Goal: Task Accomplishment & Management: Use online tool/utility

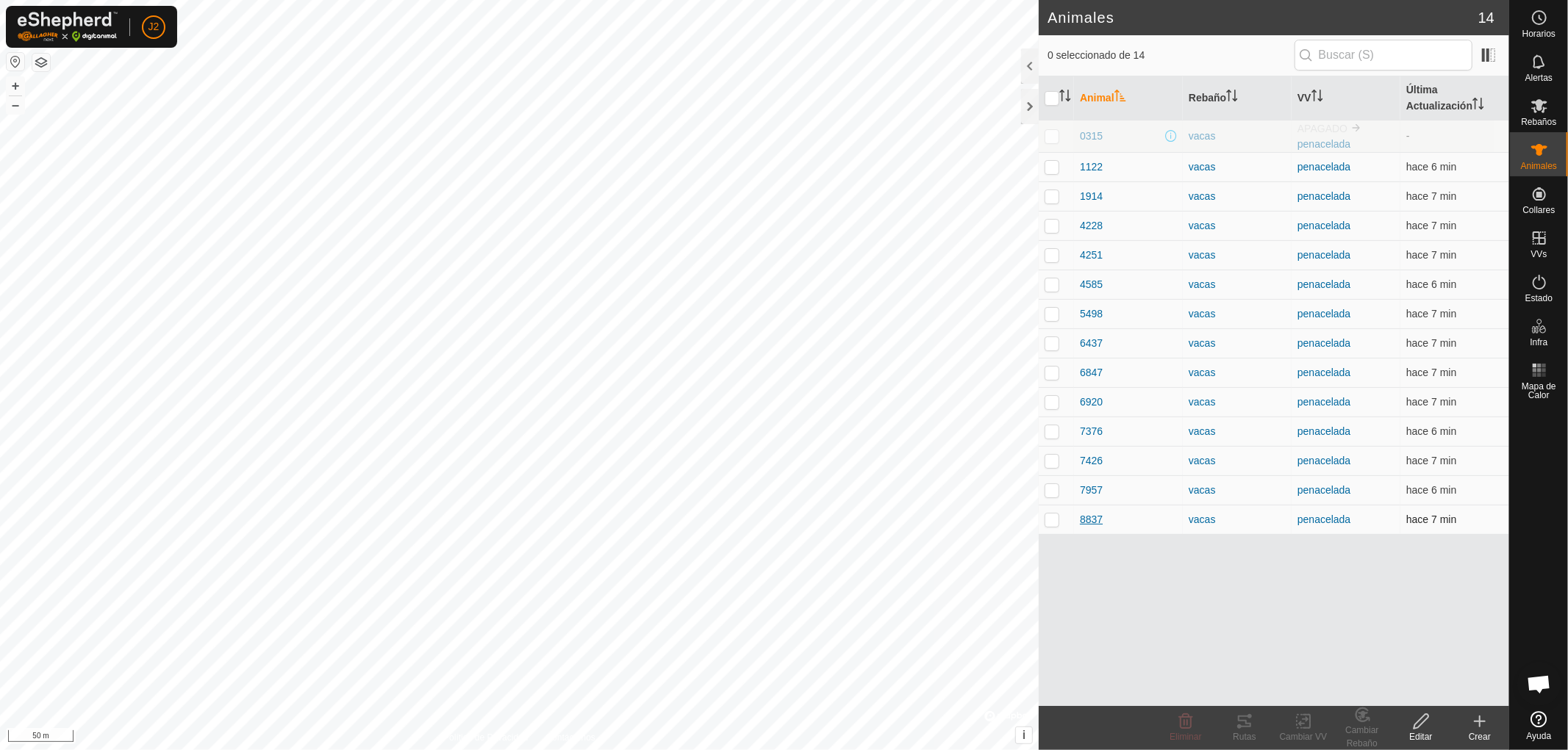
click at [1098, 518] on span "8837" at bounding box center [1091, 520] width 23 height 15
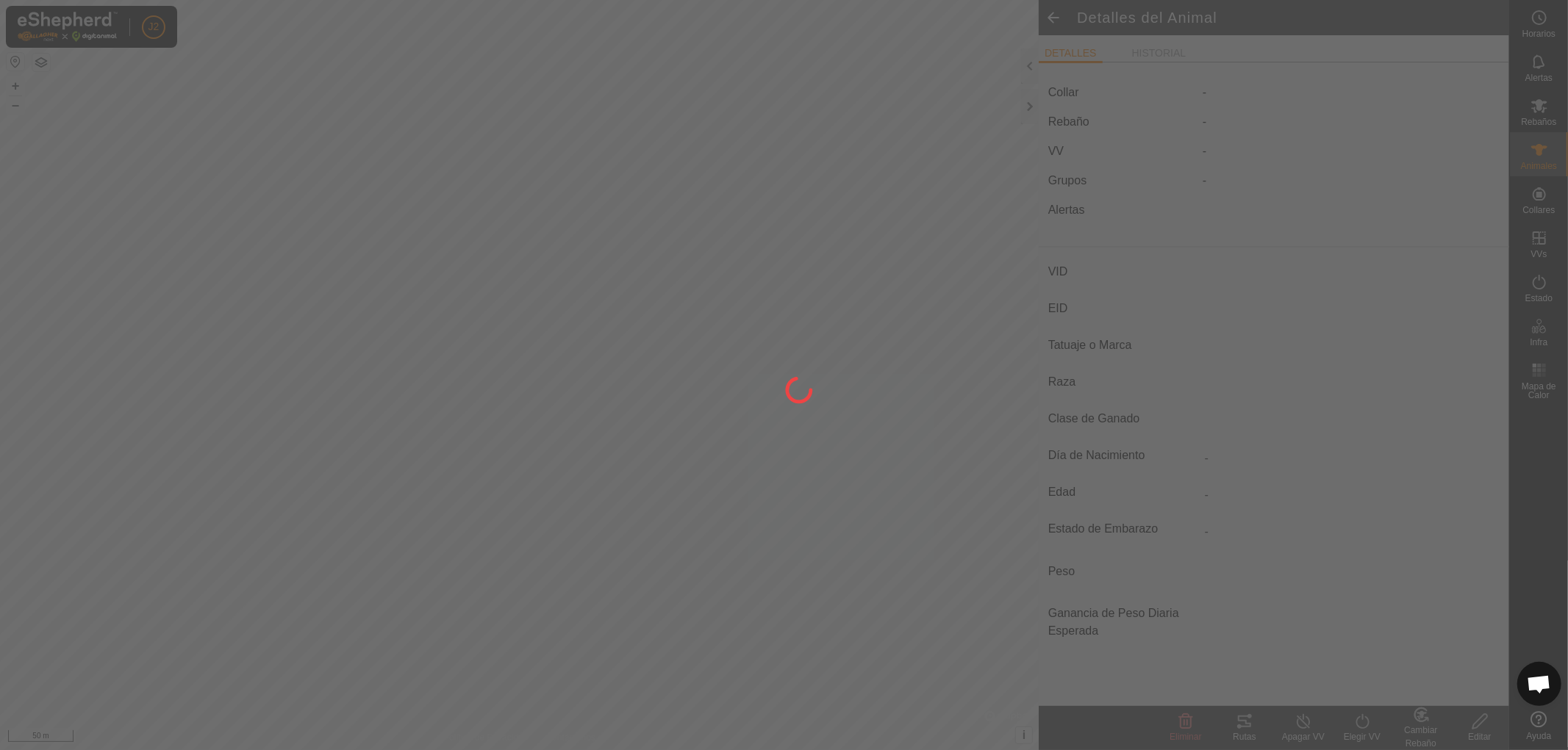
type input "8837"
type input "-"
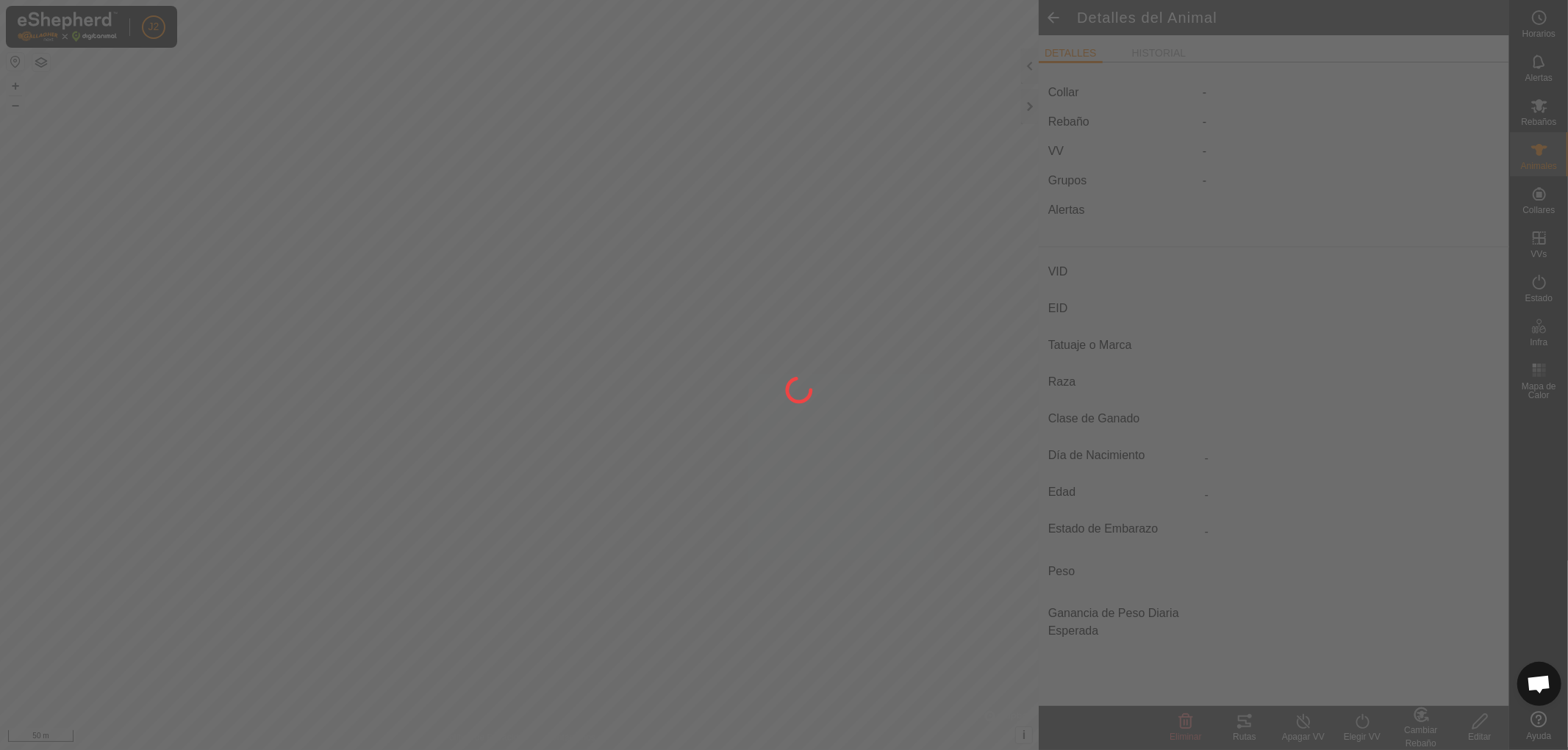
type input "0 kg"
type input "-"
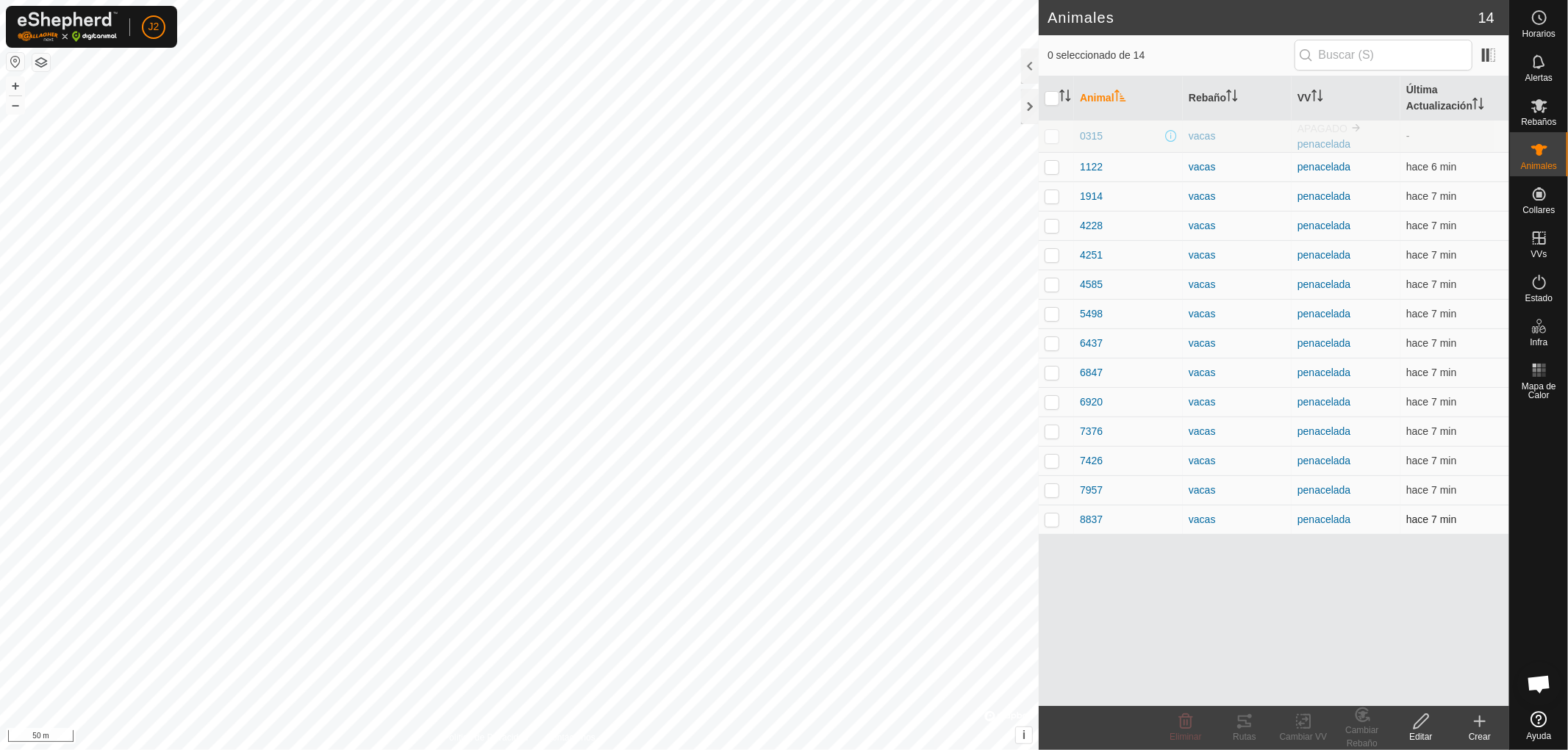
click at [1052, 517] on p-checkbox at bounding box center [1052, 519] width 15 height 12
click at [1245, 734] on div "Rutas" at bounding box center [1244, 737] width 59 height 13
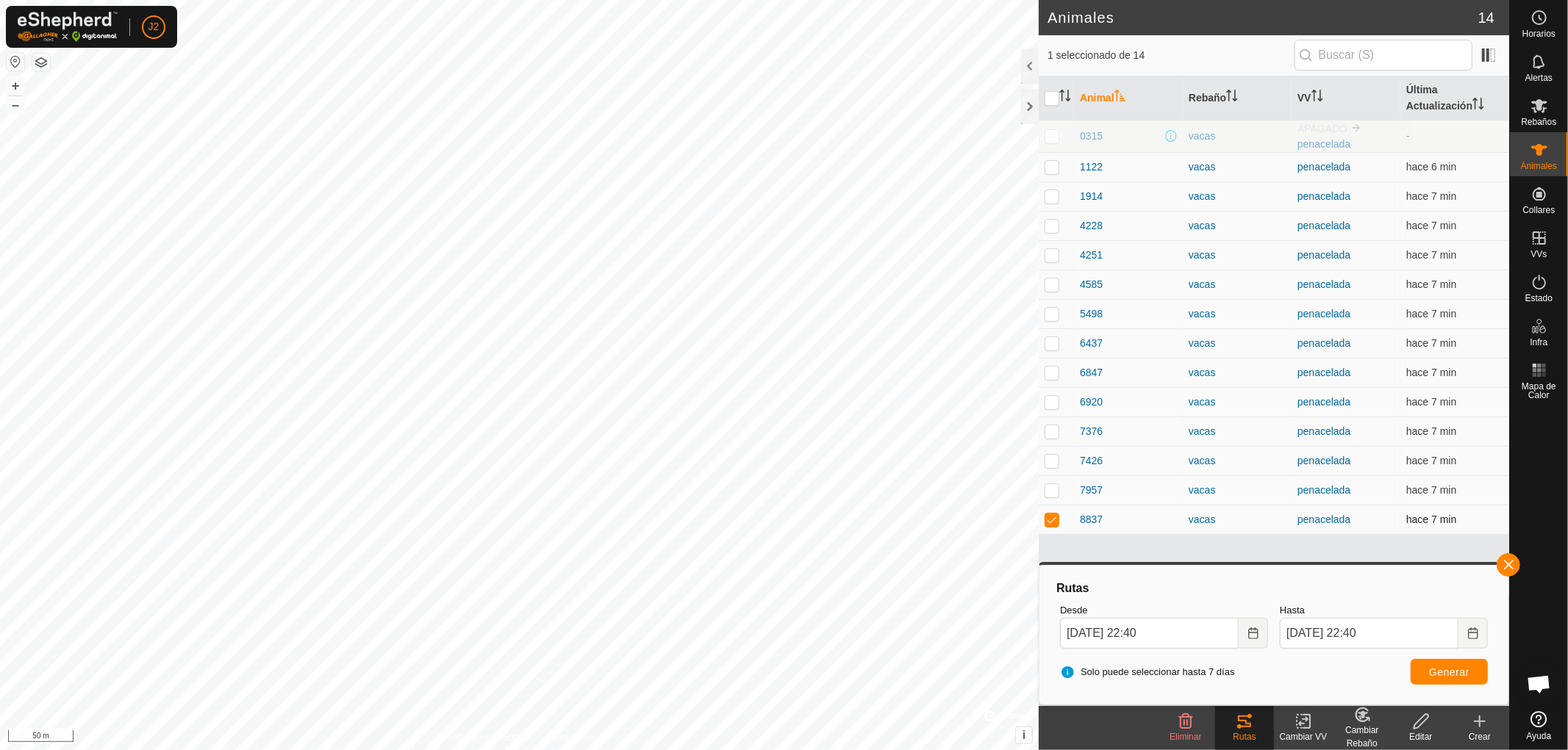
click at [1052, 518] on p-checkbox at bounding box center [1052, 519] width 15 height 12
checkbox input "false"
click at [1508, 562] on button "button" at bounding box center [1508, 565] width 23 height 23
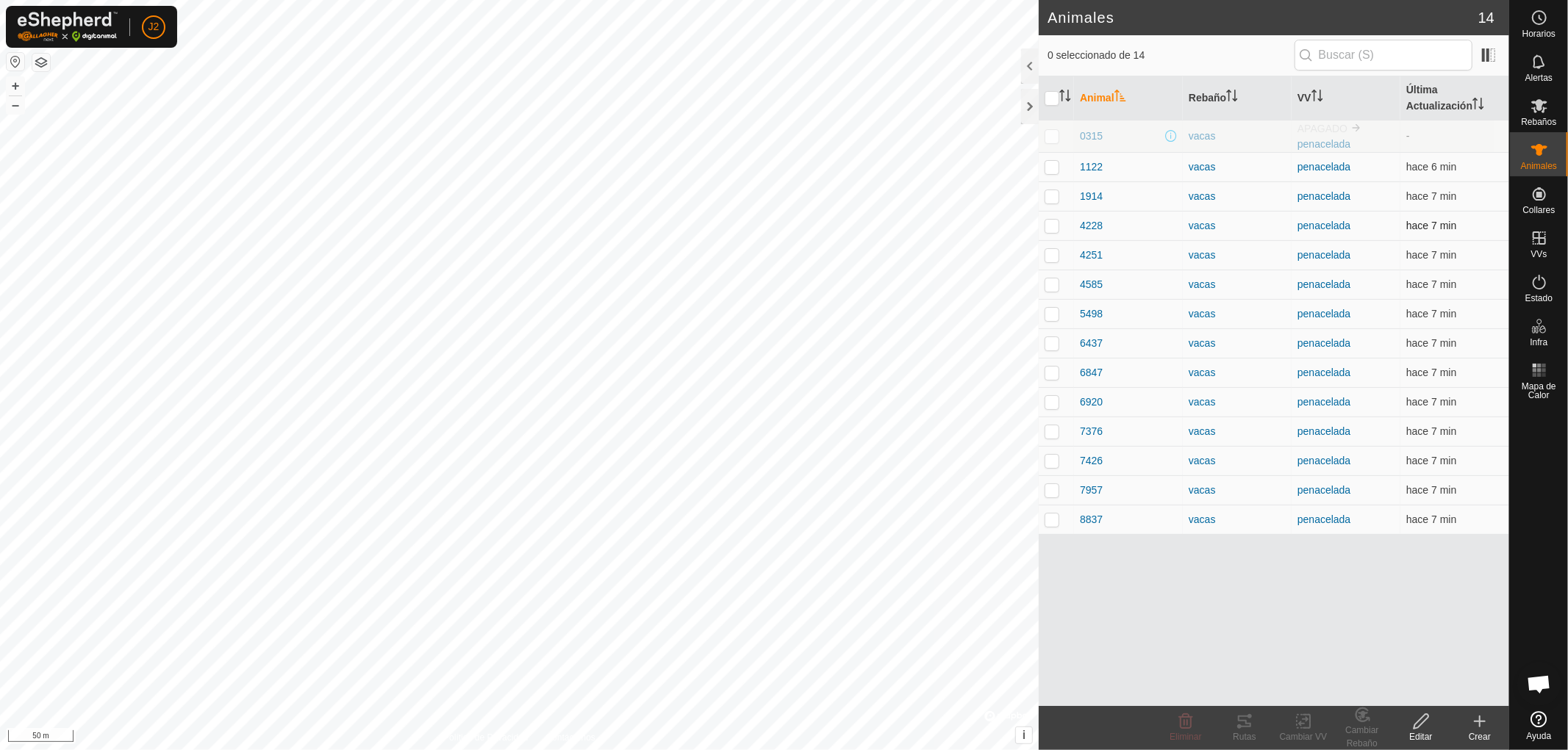
click at [1046, 226] on p-checkbox at bounding box center [1052, 225] width 15 height 12
checkbox input "true"
click at [1246, 732] on div "Rutas" at bounding box center [1244, 737] width 59 height 13
click at [1053, 225] on p-checkbox at bounding box center [1052, 225] width 15 height 12
click at [1241, 720] on icon at bounding box center [1244, 722] width 18 height 18
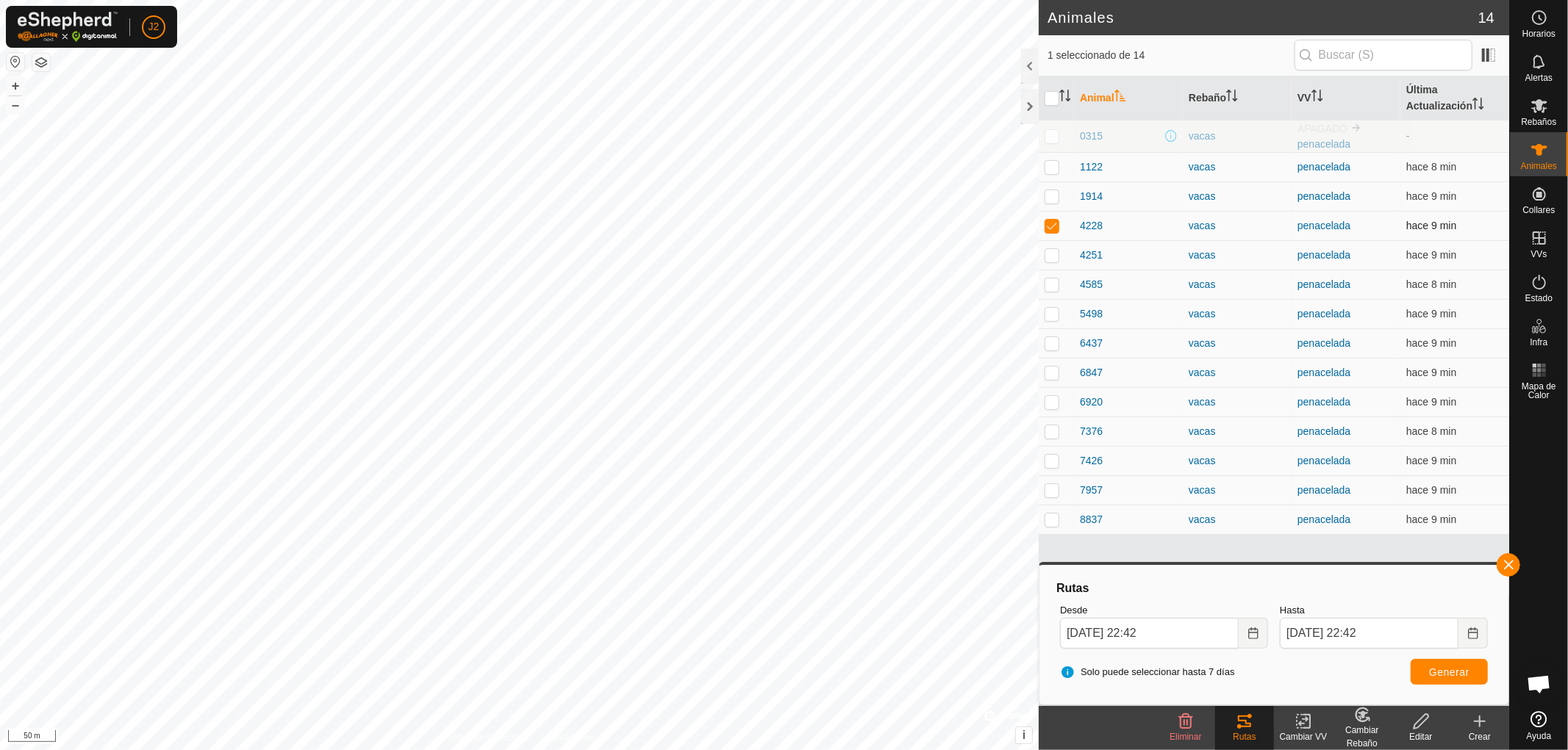
click at [1046, 225] on p-checkbox at bounding box center [1052, 225] width 15 height 12
checkbox input "false"
click at [1508, 563] on button "button" at bounding box center [1508, 565] width 23 height 23
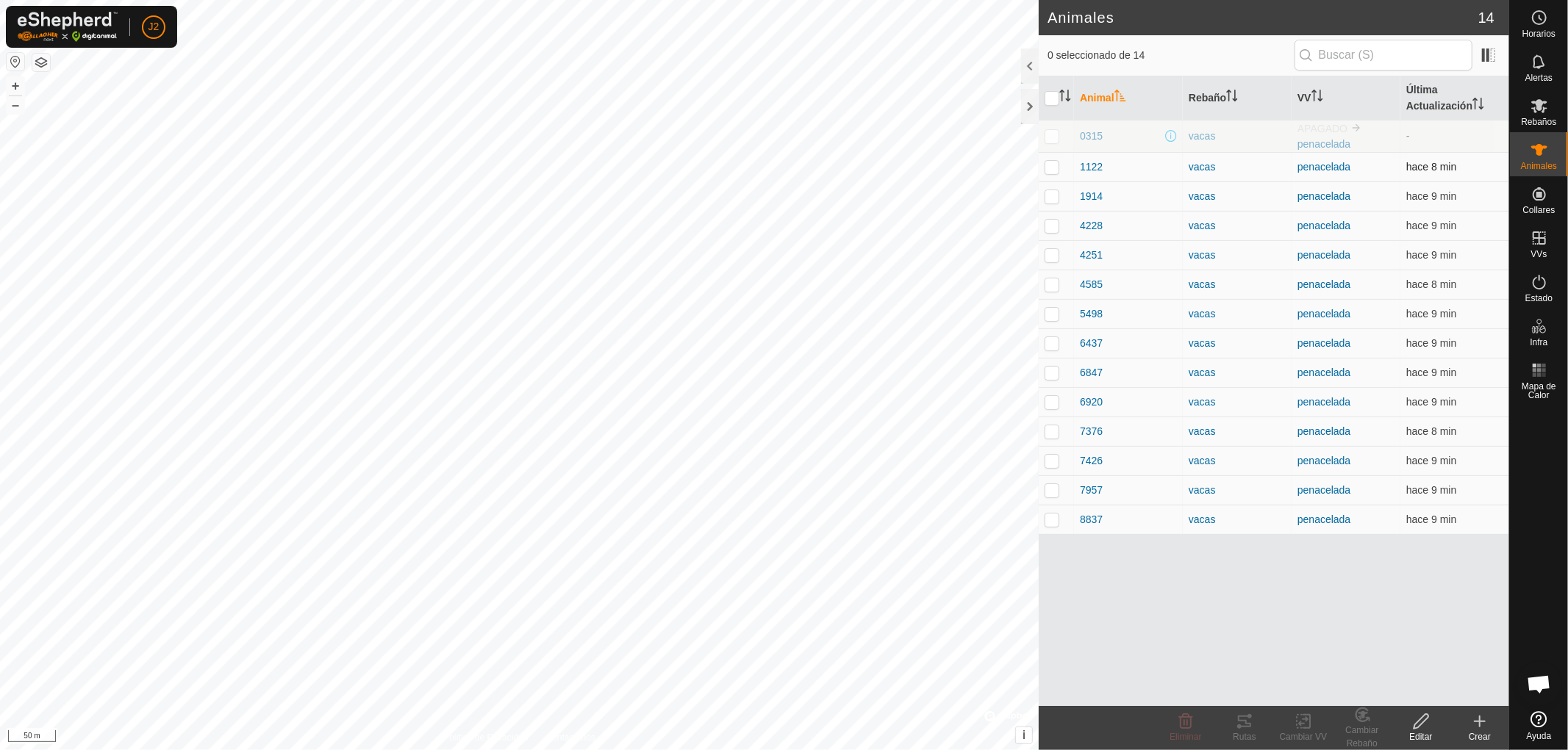
click at [1046, 166] on p-checkbox at bounding box center [1052, 166] width 15 height 12
click at [1245, 721] on icon at bounding box center [1244, 722] width 13 height 12
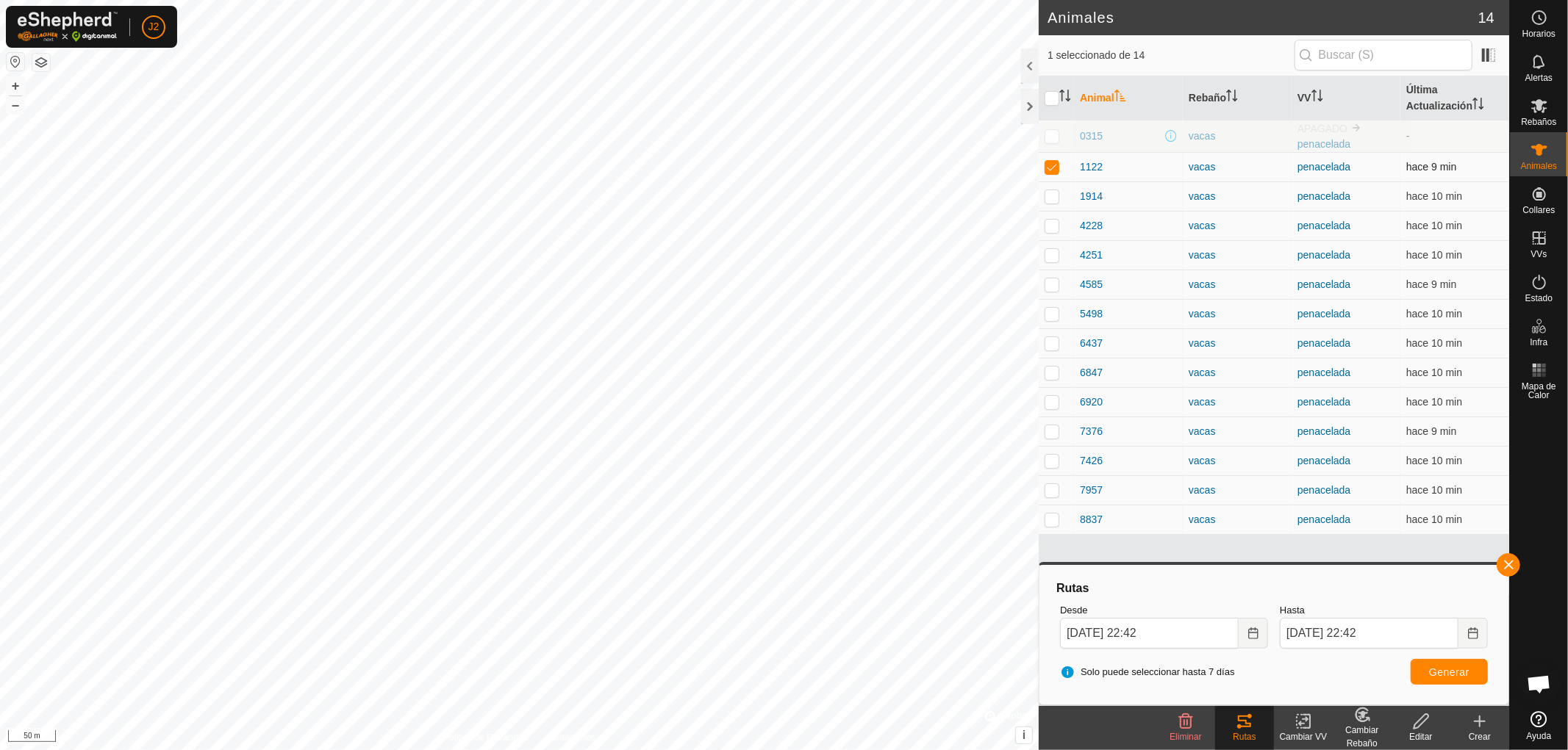
click at [1052, 168] on p-checkbox at bounding box center [1052, 166] width 15 height 12
checkbox input "false"
click at [1505, 562] on button "button" at bounding box center [1508, 565] width 23 height 23
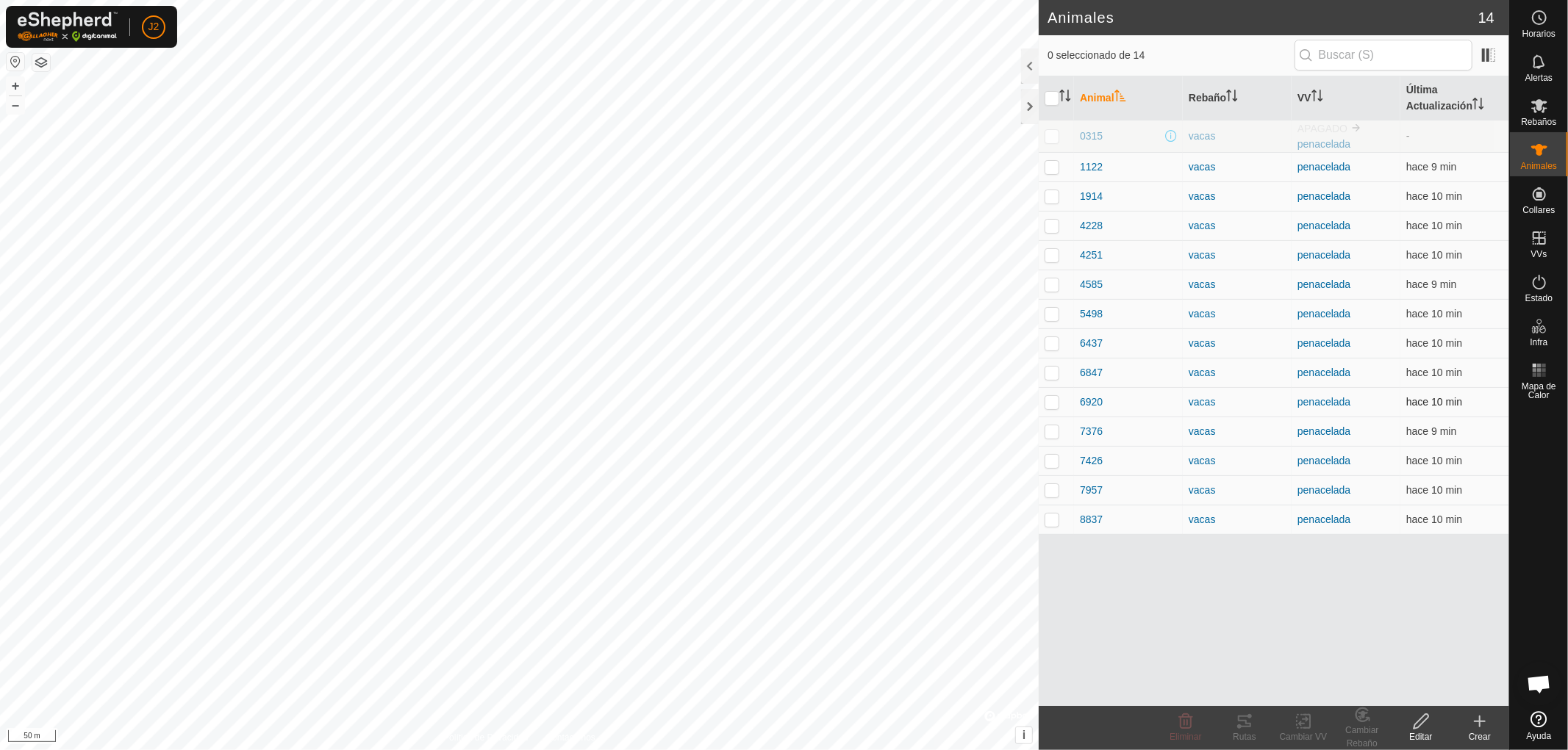
click at [1054, 402] on p-checkbox at bounding box center [1052, 402] width 15 height 12
click at [1251, 734] on div "Rutas" at bounding box center [1244, 737] width 59 height 13
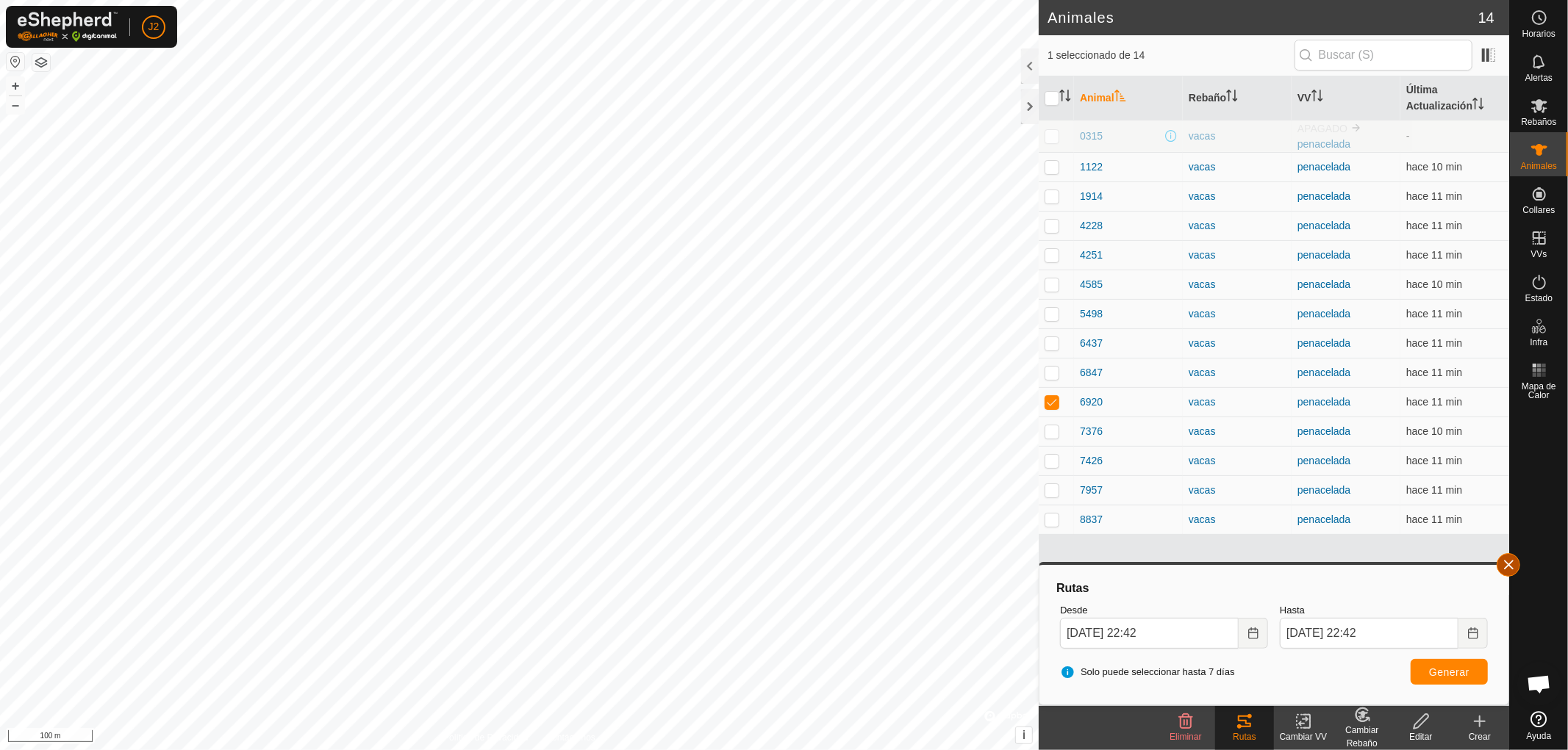
click at [1507, 559] on button "button" at bounding box center [1508, 565] width 23 height 23
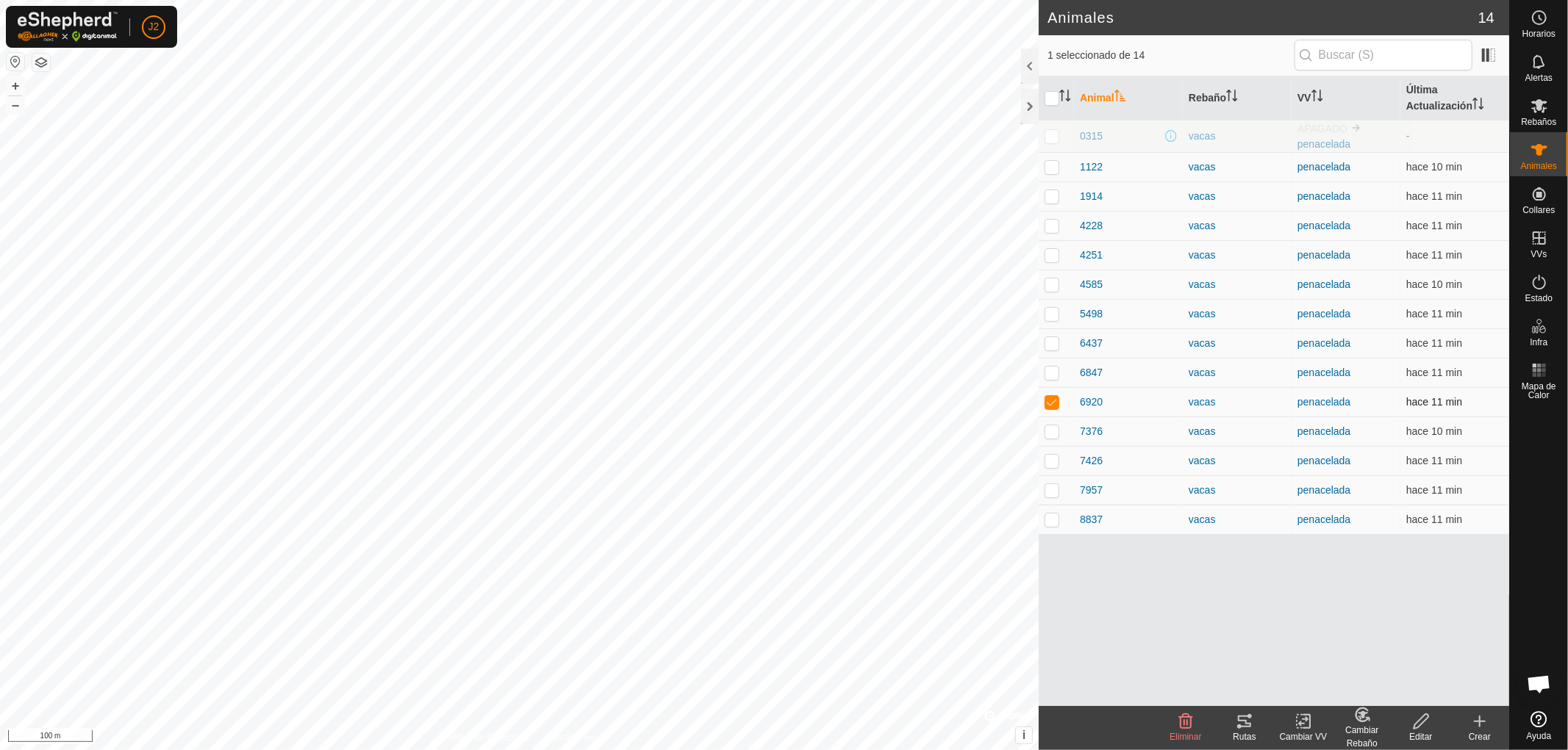
click at [1050, 405] on p-checkbox at bounding box center [1052, 402] width 15 height 12
checkbox input "false"
click at [1054, 284] on p-checkbox at bounding box center [1052, 284] width 15 height 12
click at [1239, 726] on icon at bounding box center [1244, 722] width 13 height 12
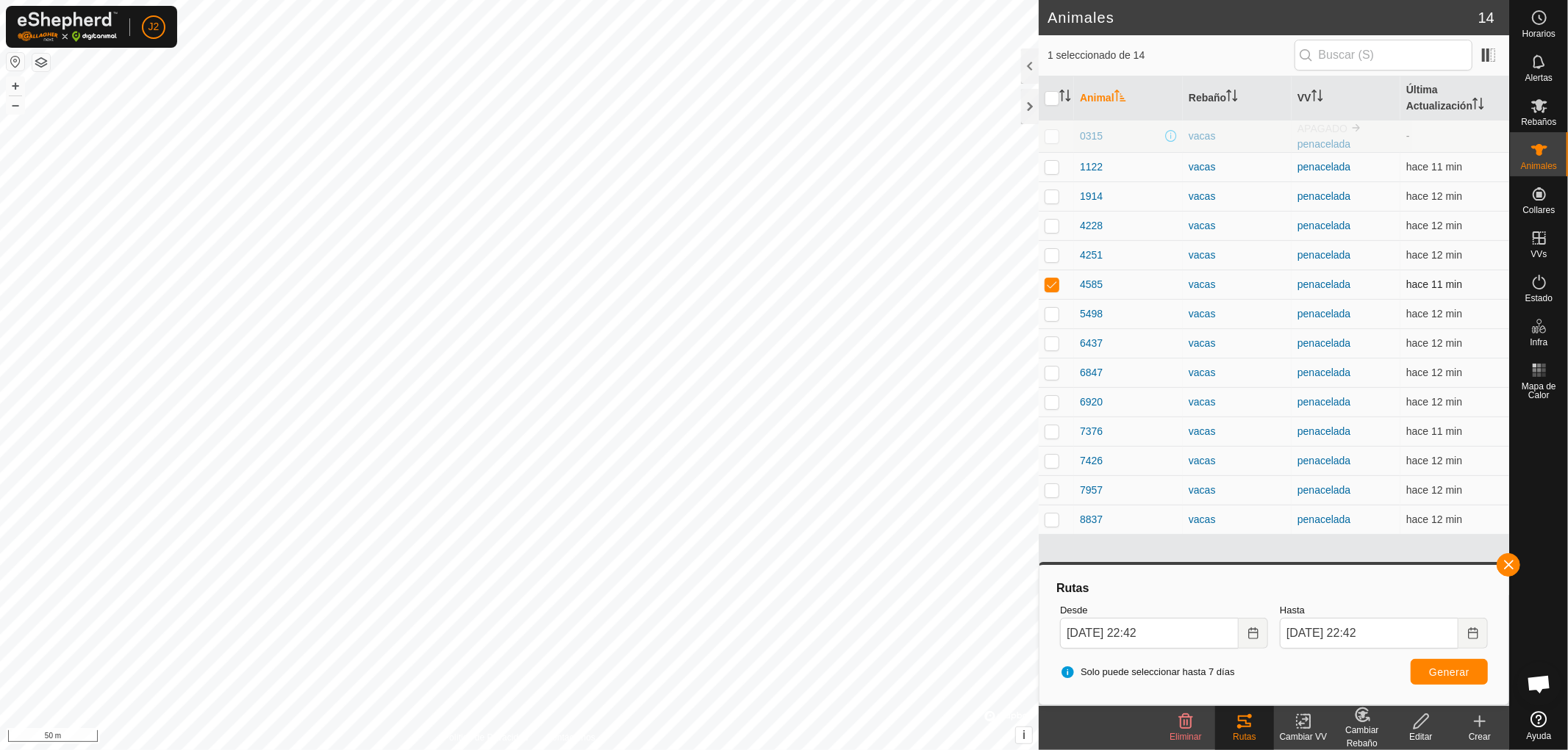
click at [1044, 283] on td at bounding box center [1056, 284] width 36 height 29
checkbox input "false"
click at [1511, 562] on button "button" at bounding box center [1508, 565] width 23 height 23
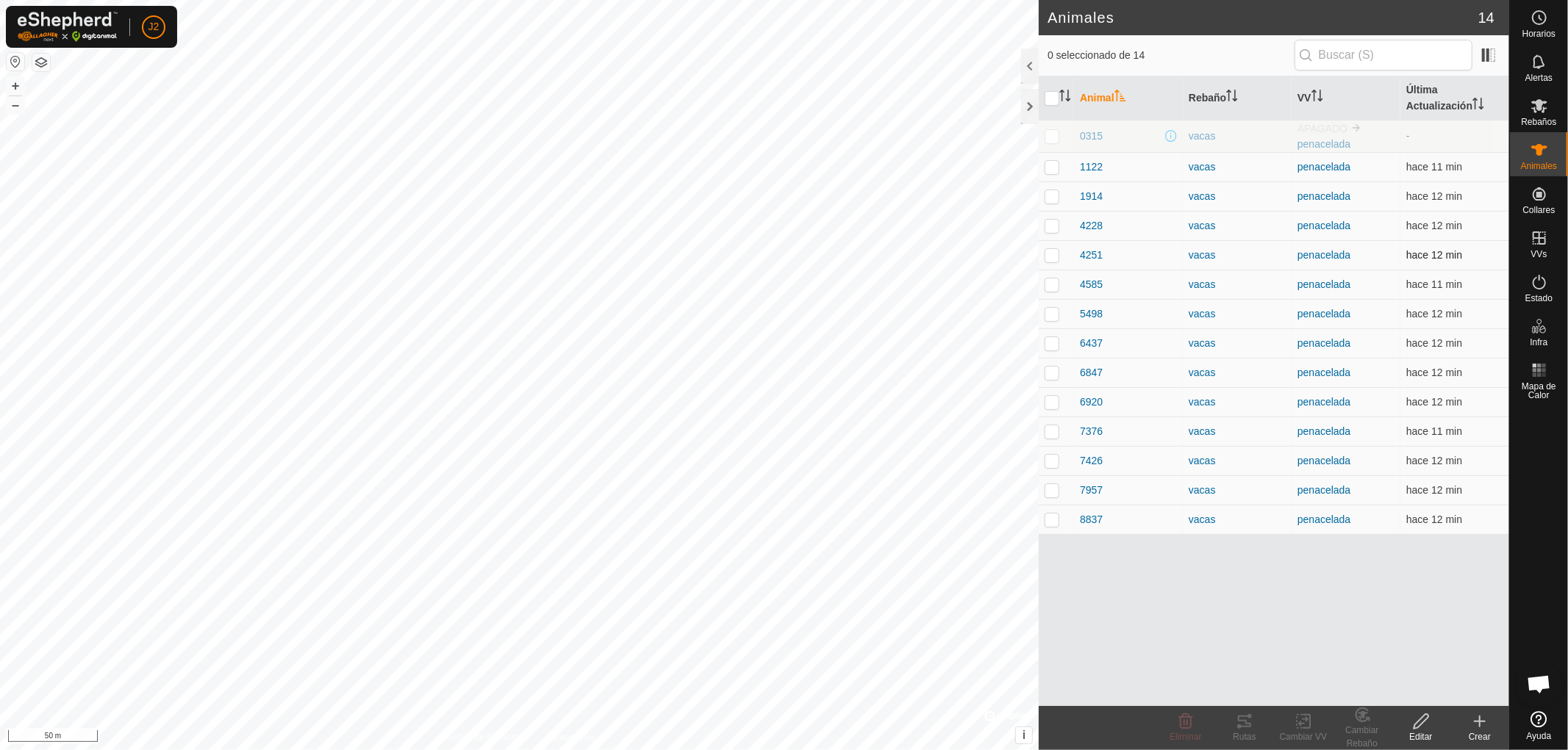
click at [1049, 255] on p-checkbox at bounding box center [1052, 255] width 15 height 12
click at [1252, 725] on icon at bounding box center [1244, 722] width 18 height 18
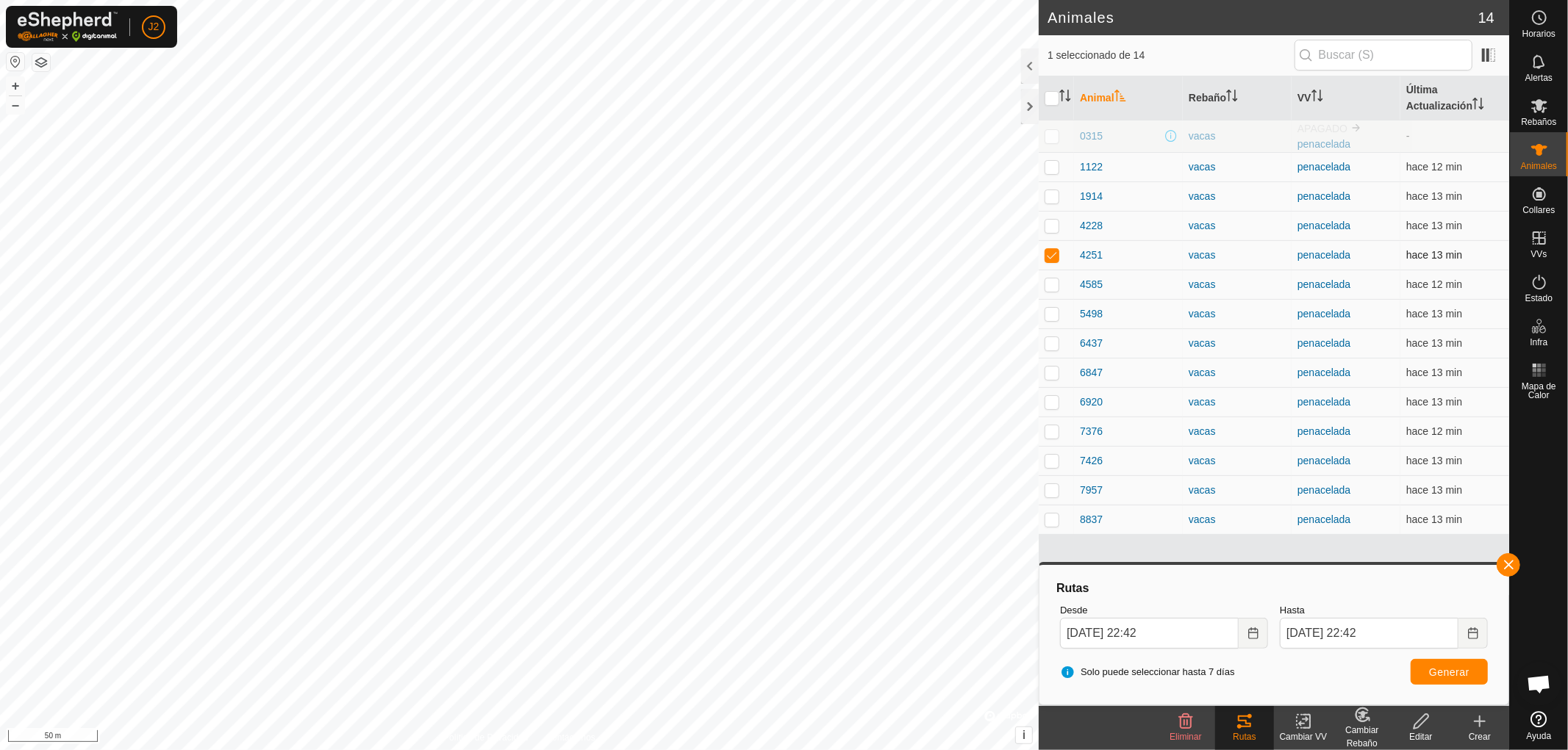
click at [1052, 258] on p-checkbox at bounding box center [1052, 255] width 15 height 12
checkbox input "false"
click at [1507, 562] on button "button" at bounding box center [1508, 565] width 23 height 23
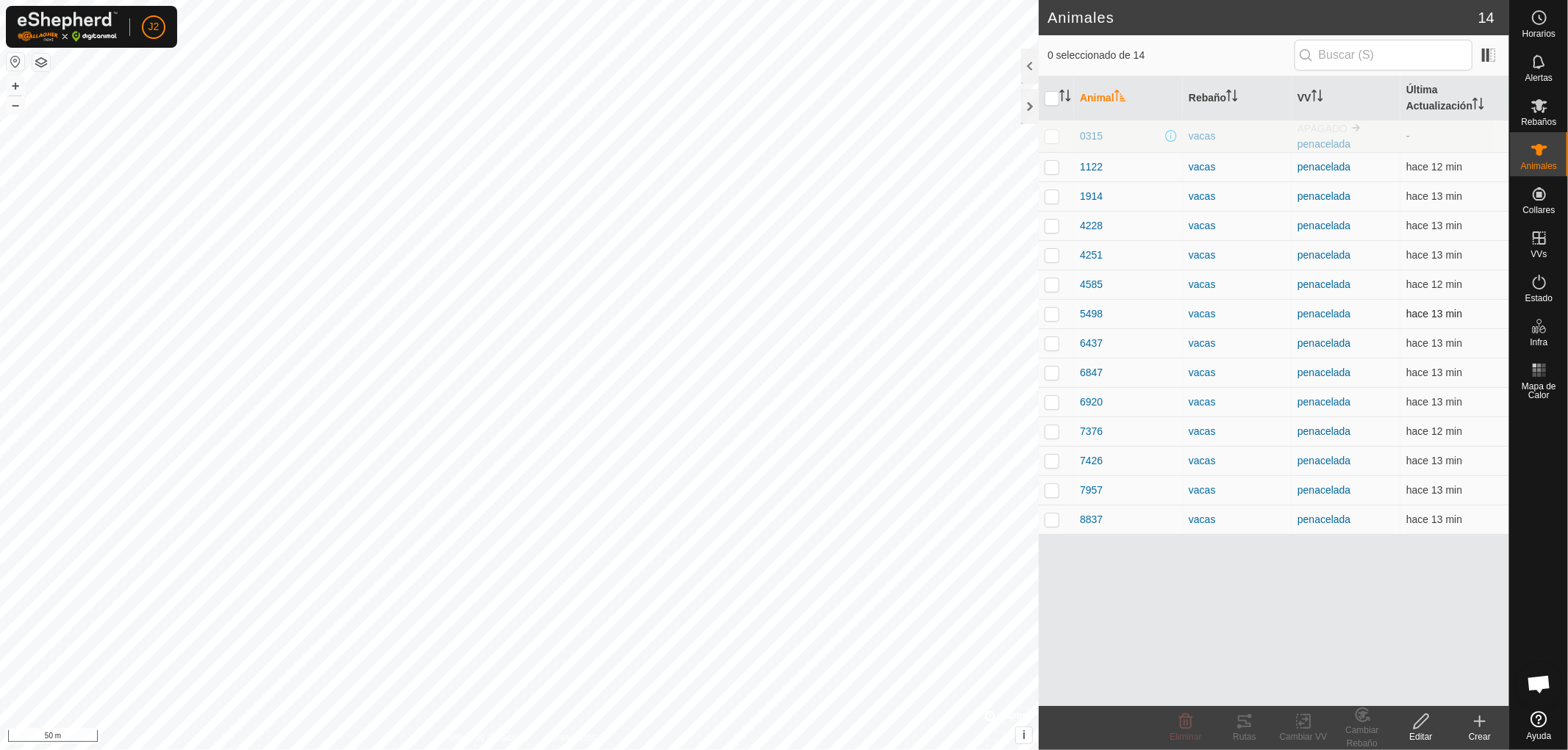
click at [1051, 316] on p-checkbox at bounding box center [1052, 313] width 15 height 12
click at [1248, 722] on icon at bounding box center [1244, 722] width 18 height 18
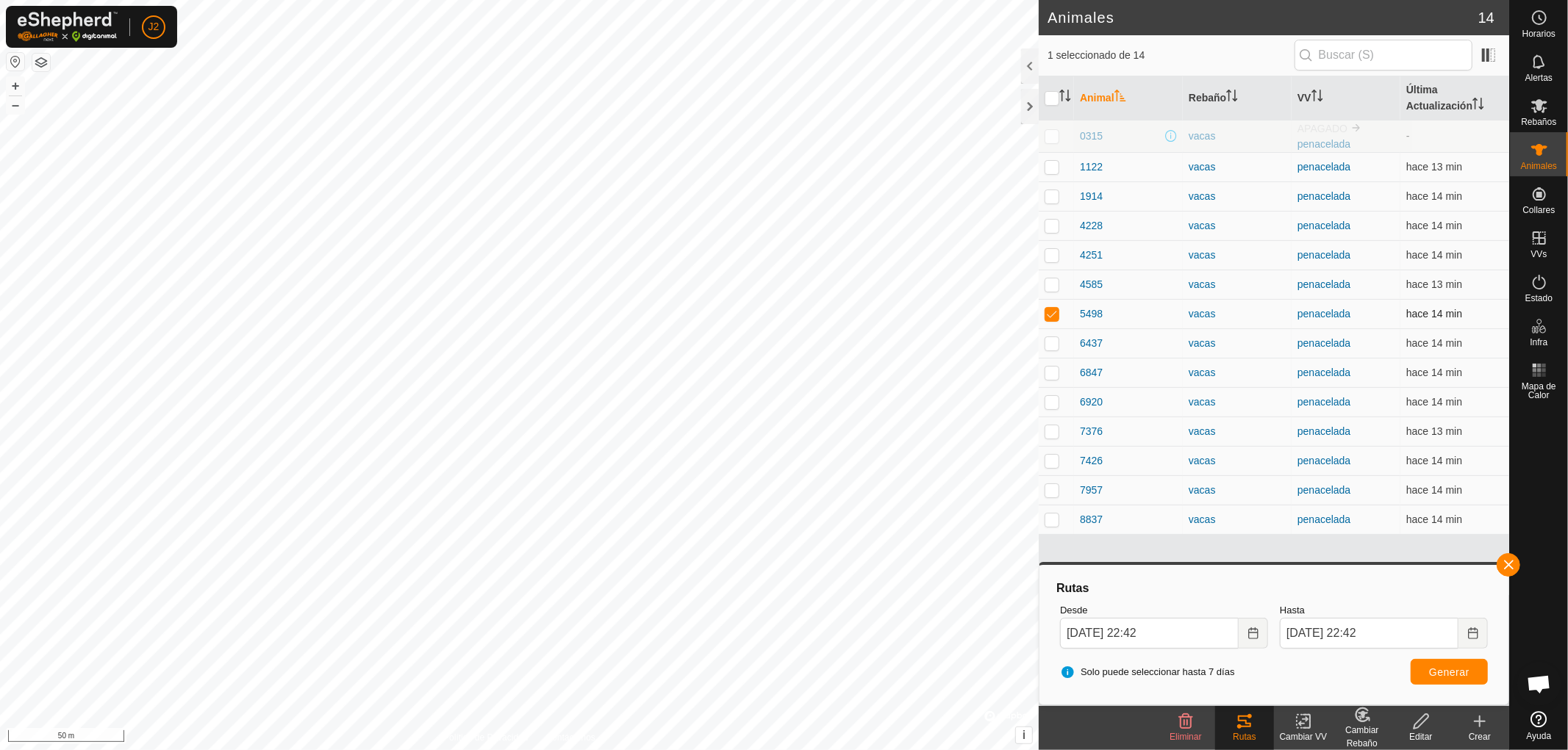
click at [1047, 313] on p-checkbox at bounding box center [1052, 313] width 15 height 12
checkbox input "false"
click at [1504, 561] on button "button" at bounding box center [1508, 565] width 23 height 23
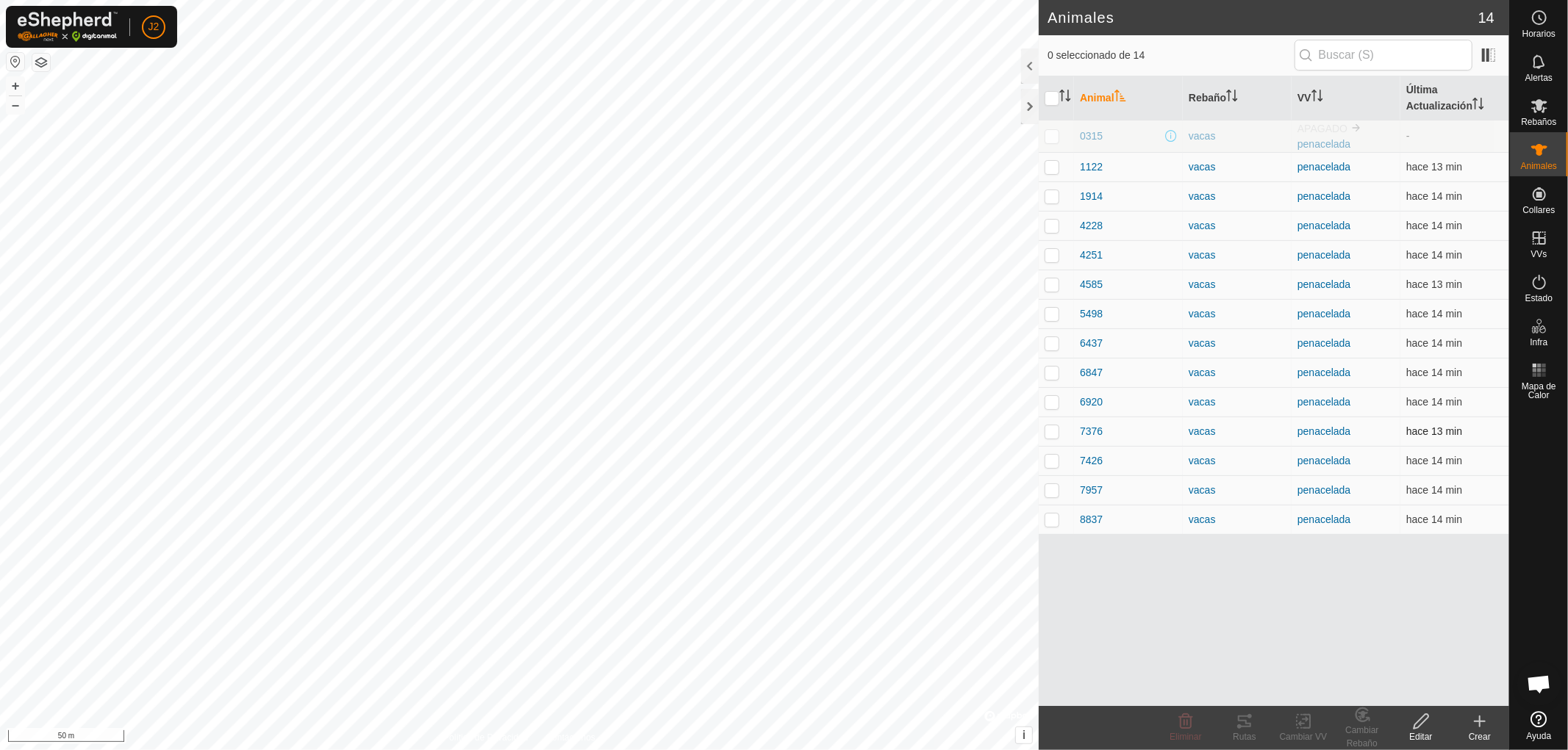
click at [1046, 434] on p-checkbox at bounding box center [1052, 431] width 15 height 12
click at [1243, 731] on div "Rutas" at bounding box center [1244, 737] width 59 height 13
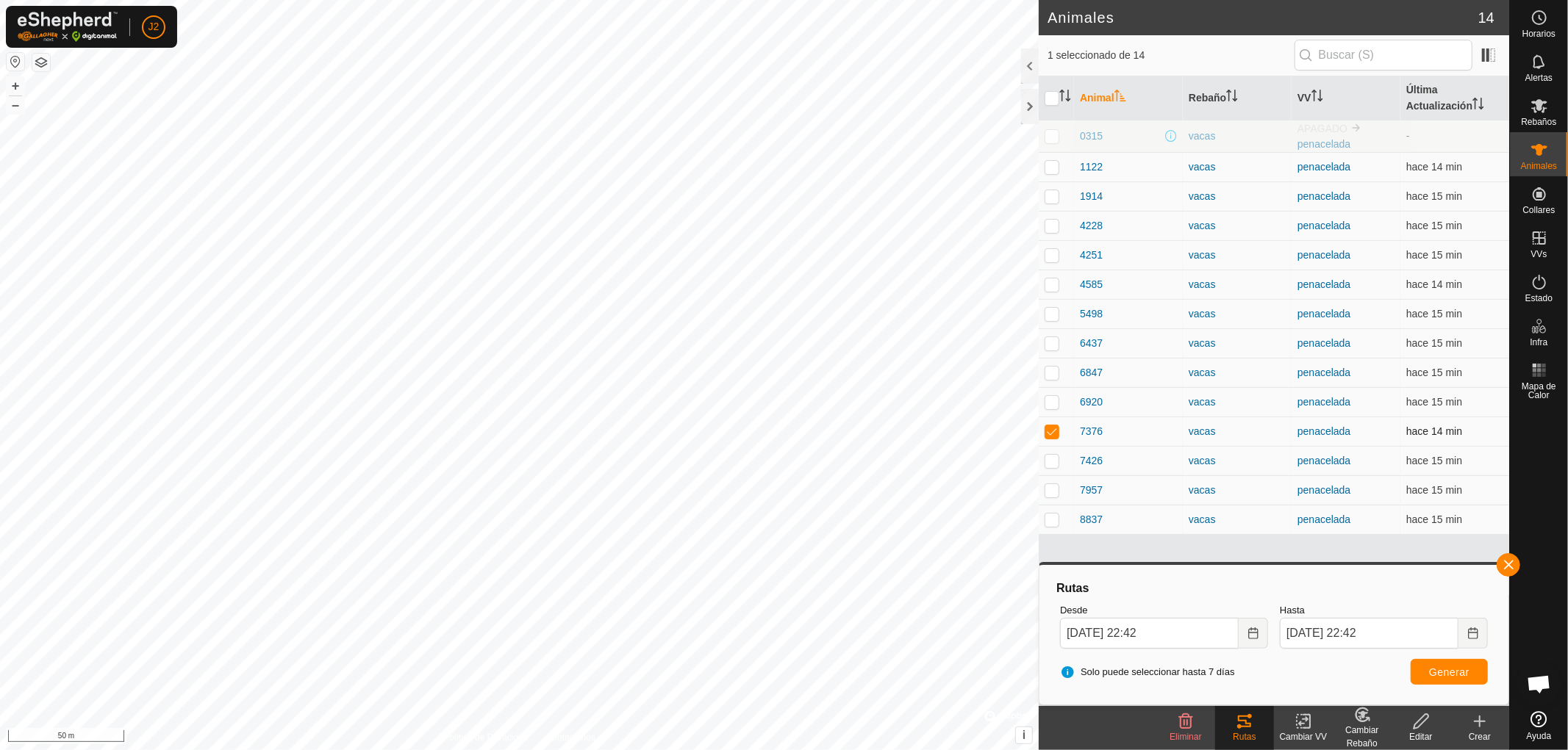
click at [1053, 430] on p-checkbox at bounding box center [1052, 431] width 15 height 12
checkbox input "false"
click at [1507, 564] on button "button" at bounding box center [1508, 565] width 23 height 23
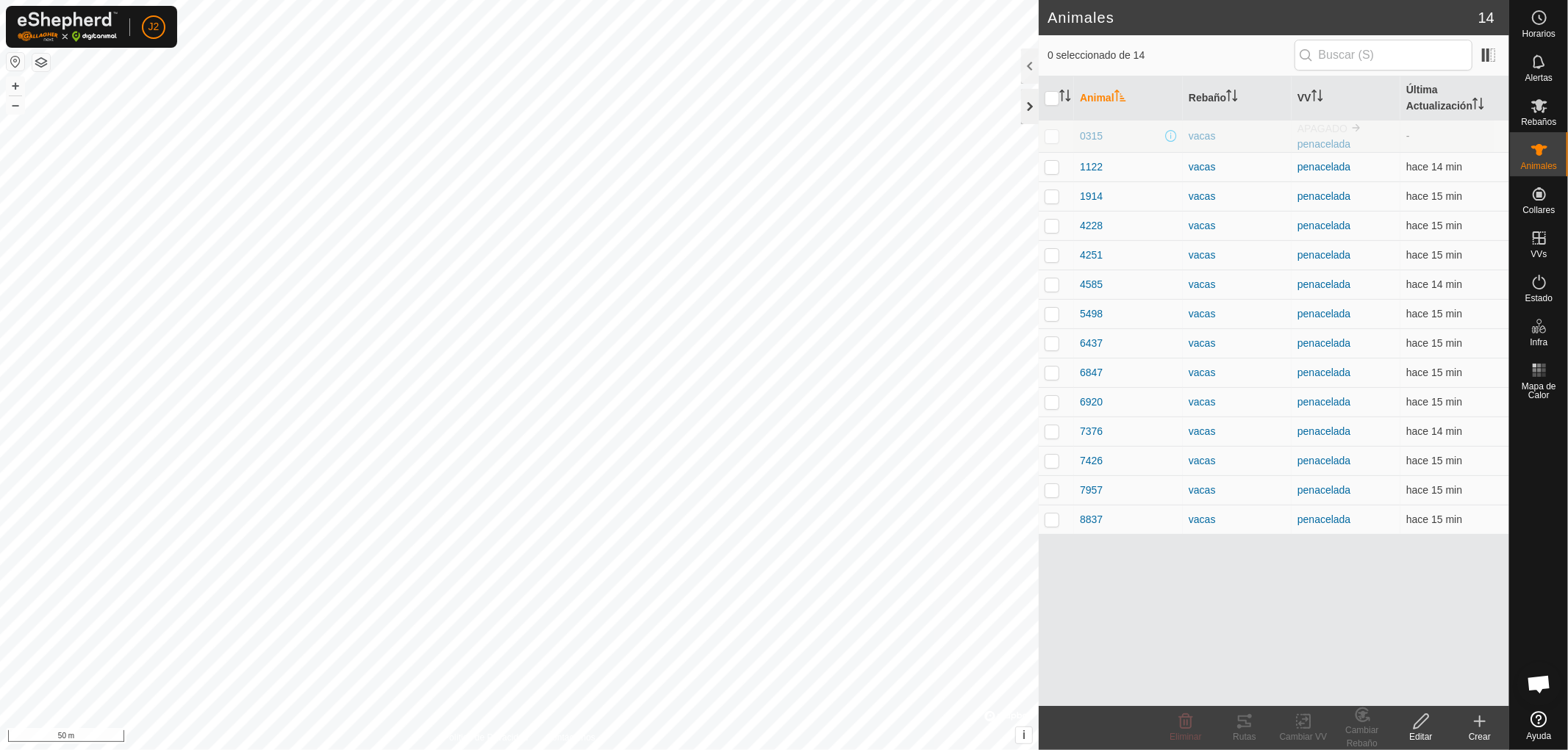
click at [1025, 103] on div at bounding box center [1030, 107] width 18 height 36
click at [1031, 107] on div at bounding box center [1030, 107] width 18 height 36
